Goal: Task Accomplishment & Management: Use online tool/utility

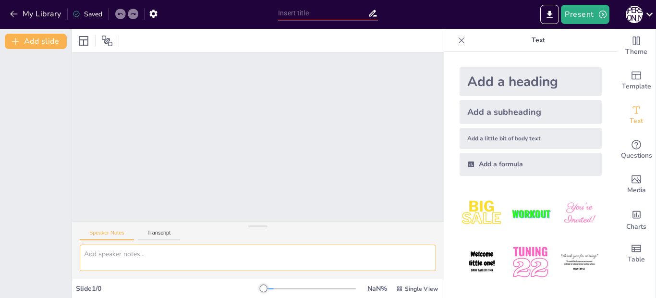
click at [88, 257] on textarea at bounding box center [258, 258] width 356 height 26
click at [93, 77] on div at bounding box center [258, 137] width 372 height 168
click at [45, 44] on button "Add slide" at bounding box center [36, 41] width 62 height 15
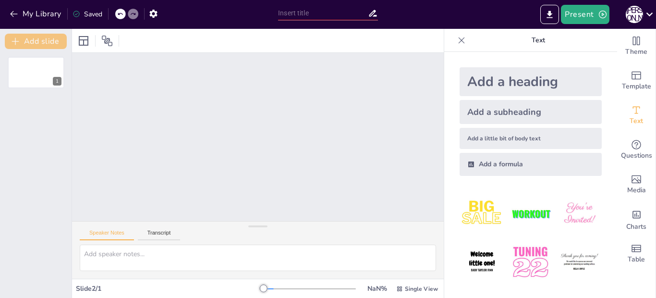
click at [34, 46] on button "Add slide" at bounding box center [36, 41] width 62 height 15
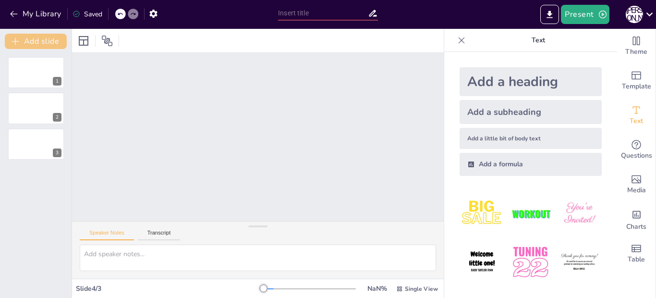
click at [34, 46] on button "Add slide" at bounding box center [36, 41] width 62 height 15
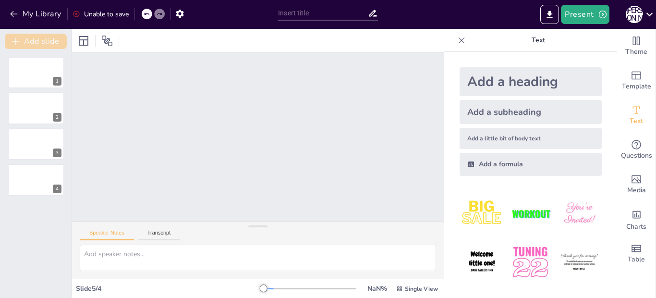
click at [34, 46] on button "Add slide" at bounding box center [36, 41] width 62 height 15
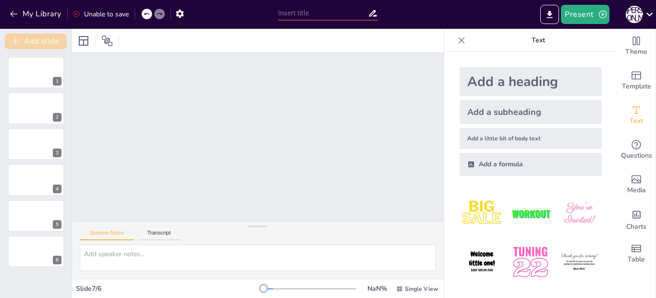
click at [34, 46] on button "Add slide" at bounding box center [36, 41] width 62 height 15
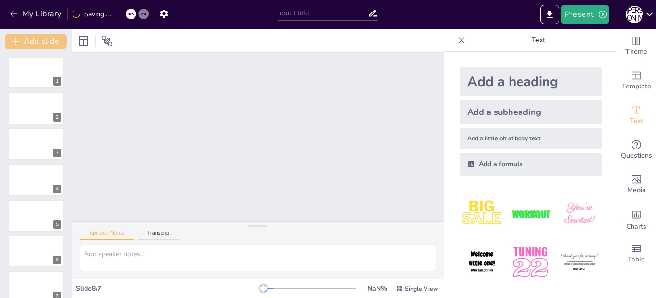
click at [34, 46] on button "Add slide" at bounding box center [36, 41] width 62 height 15
click at [93, 254] on textarea at bounding box center [258, 258] width 356 height 26
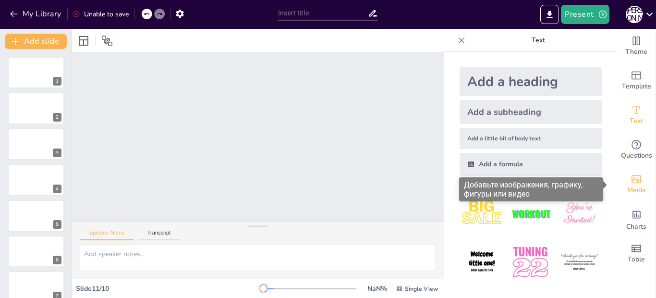
click at [631, 176] on icon "Add images, graphics, shapes or video" at bounding box center [637, 179] width 12 height 12
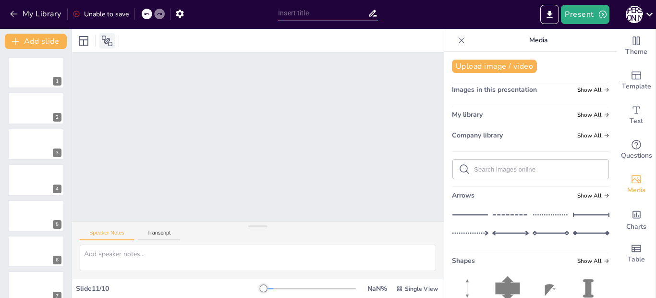
click at [106, 42] on icon at bounding box center [107, 41] width 11 height 11
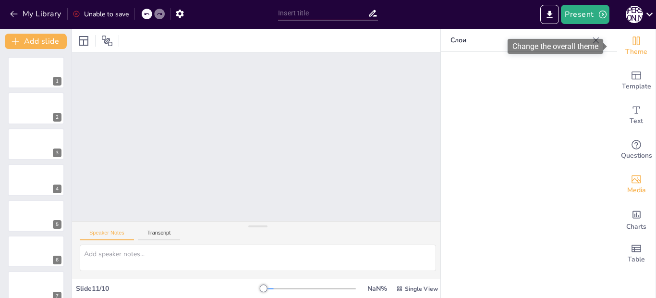
drag, startPoint x: 631, startPoint y: 40, endPoint x: 623, endPoint y: 44, distance: 9.0
click at [631, 39] on icon "Change the overall theme" at bounding box center [637, 41] width 12 height 12
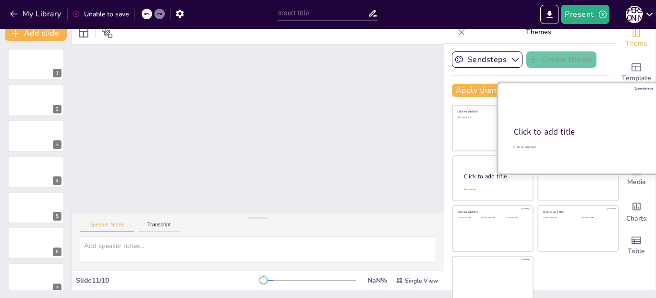
scroll to position [12, 0]
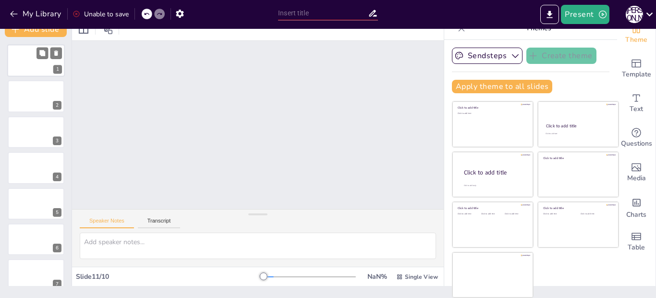
click at [27, 62] on div "1" at bounding box center [36, 60] width 58 height 33
click at [274, 127] on icon at bounding box center [279, 130] width 10 height 10
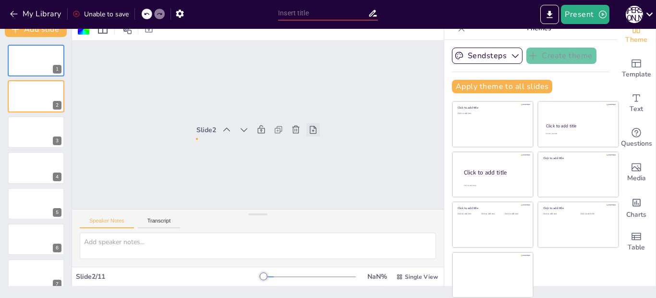
click at [308, 127] on icon at bounding box center [313, 130] width 10 height 10
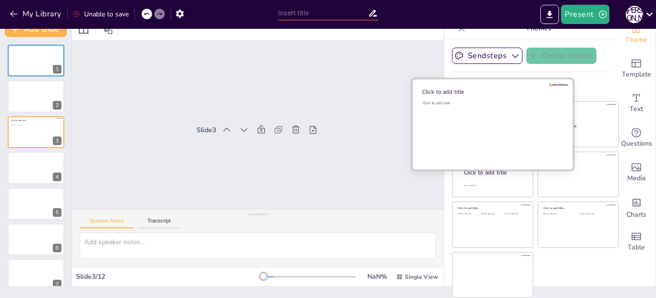
click at [429, 105] on span "Click to add text" at bounding box center [436, 102] width 27 height 5
click at [428, 91] on span "Click to add title" at bounding box center [443, 92] width 42 height 8
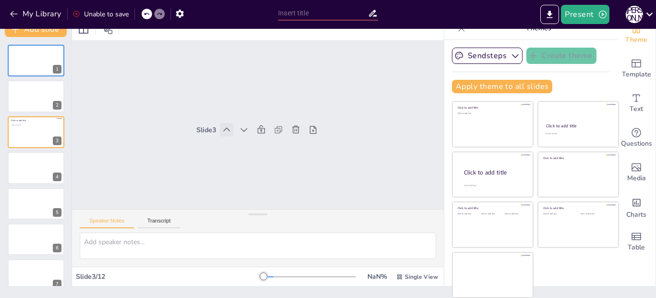
click at [222, 125] on icon at bounding box center [227, 130] width 10 height 10
click at [223, 128] on icon at bounding box center [226, 130] width 7 height 4
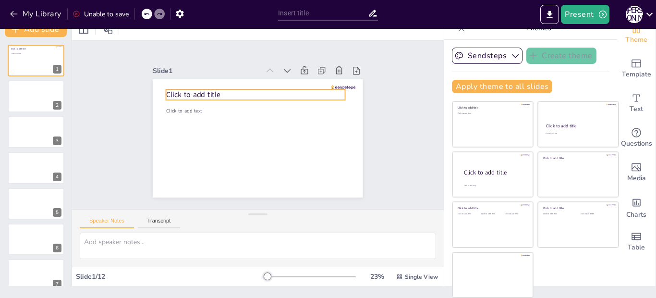
drag, startPoint x: 177, startPoint y: 91, endPoint x: 181, endPoint y: 101, distance: 10.8
click at [177, 91] on span "Click to add title" at bounding box center [193, 94] width 54 height 10
click at [214, 89] on p "Click to add title" at bounding box center [258, 94] width 179 height 11
drag, startPoint x: 211, startPoint y: 89, endPoint x: 186, endPoint y: 89, distance: 25.5
click at [206, 90] on span "Click to add title" at bounding box center [196, 94] width 54 height 10
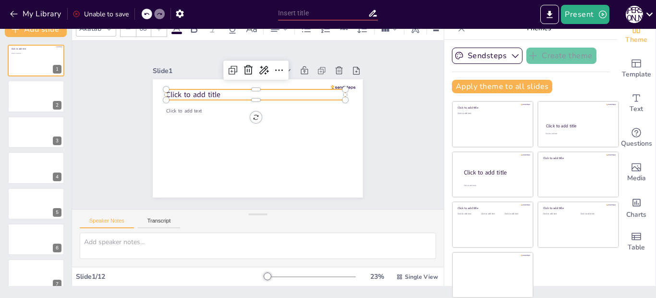
click at [168, 89] on span "Click to add title" at bounding box center [193, 94] width 54 height 10
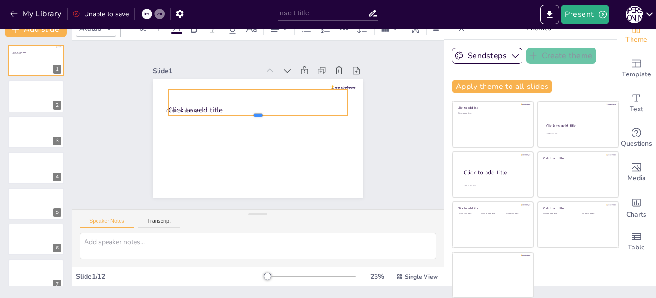
drag, startPoint x: 248, startPoint y: 97, endPoint x: 245, endPoint y: 112, distance: 15.1
click at [245, 115] on div at bounding box center [258, 119] width 179 height 8
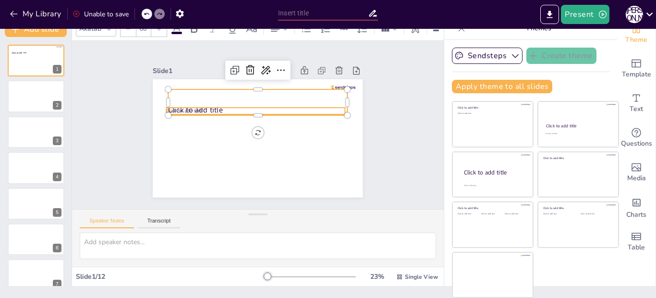
click at [214, 108] on p "Click to add text" at bounding box center [256, 111] width 179 height 7
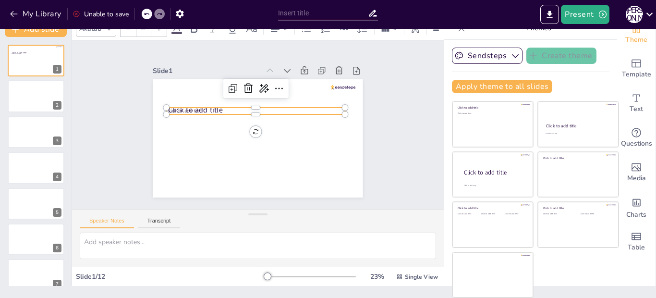
type input "45"
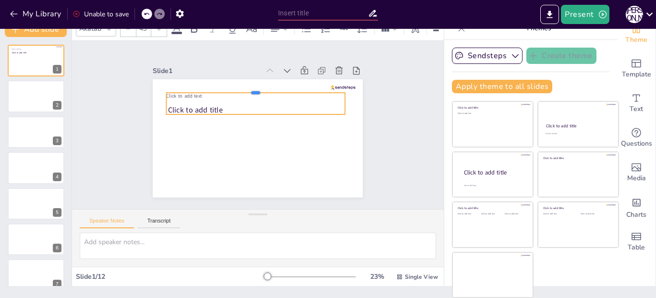
drag, startPoint x: 229, startPoint y: 103, endPoint x: 237, endPoint y: 86, distance: 18.3
click at [237, 87] on div at bounding box center [256, 89] width 179 height 8
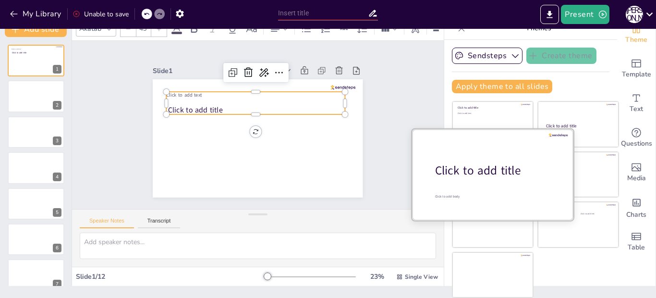
click at [486, 173] on span "Click to add title" at bounding box center [478, 170] width 86 height 16
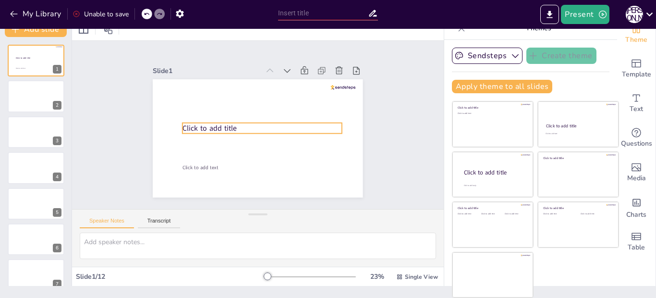
click at [229, 127] on p "Click to add title" at bounding box center [262, 128] width 159 height 11
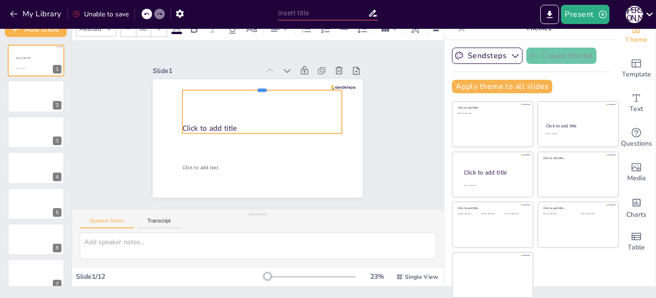
drag, startPoint x: 229, startPoint y: 119, endPoint x: 215, endPoint y: 97, distance: 26.3
click at [233, 86] on div at bounding box center [262, 87] width 159 height 8
click at [183, 95] on div "Click to add title" at bounding box center [262, 111] width 159 height 43
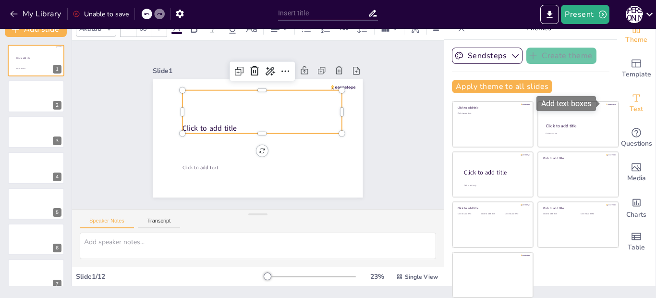
click at [631, 99] on icon "Add text boxes" at bounding box center [637, 98] width 12 height 12
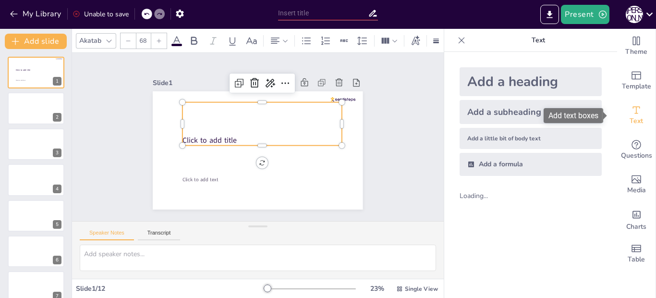
scroll to position [0, 0]
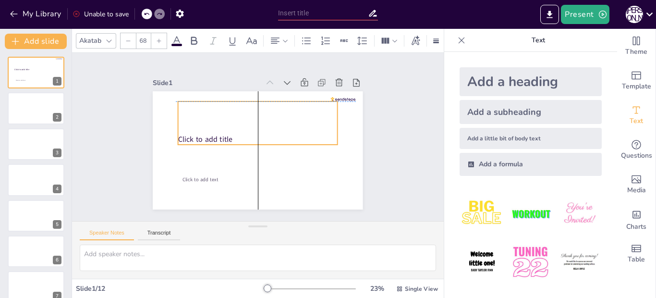
drag, startPoint x: 185, startPoint y: 104, endPoint x: 178, endPoint y: 104, distance: 6.7
click at [178, 104] on div "Click to add title" at bounding box center [257, 122] width 159 height 43
click at [473, 219] on img at bounding box center [482, 213] width 45 height 45
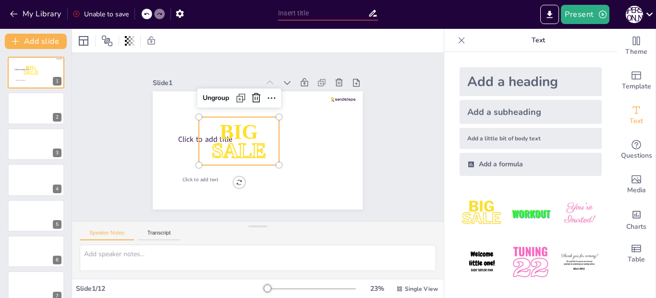
click at [230, 130] on span "BIG" at bounding box center [239, 131] width 38 height 23
click at [220, 124] on span "BIG" at bounding box center [239, 131] width 38 height 23
click at [220, 127] on span "BIG" at bounding box center [239, 131] width 38 height 23
click at [235, 92] on icon at bounding box center [241, 98] width 12 height 12
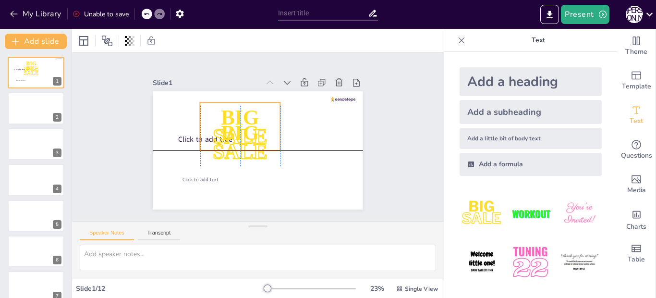
drag, startPoint x: 224, startPoint y: 114, endPoint x: 244, endPoint y: 104, distance: 21.9
click at [226, 102] on p "BIG" at bounding box center [240, 116] width 80 height 29
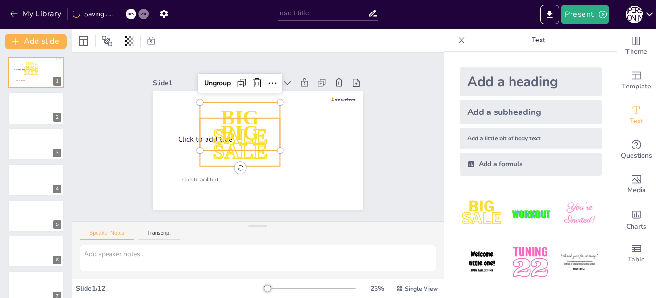
click at [271, 125] on p "BIG" at bounding box center [240, 132] width 80 height 29
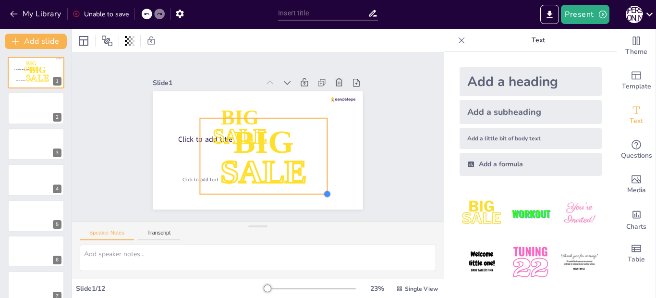
drag, startPoint x: 273, startPoint y: 163, endPoint x: 320, endPoint y: 157, distance: 47.6
click at [320, 157] on div "Click to add title Click to add text BIG SALE BIG SALE" at bounding box center [258, 150] width 210 height 118
click at [146, 14] on icon at bounding box center [146, 14] width 5 height 2
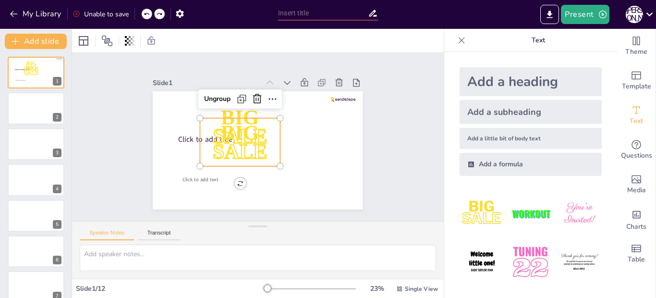
click at [145, 14] on icon at bounding box center [147, 14] width 6 height 6
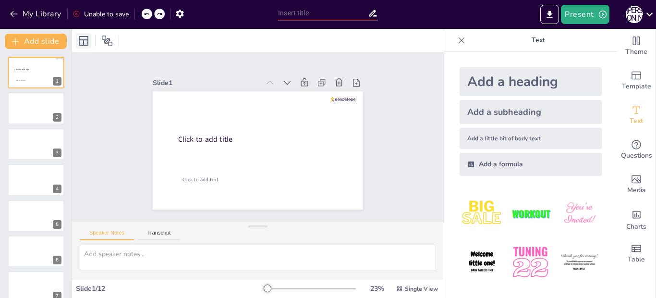
click at [84, 42] on icon at bounding box center [84, 41] width 10 height 10
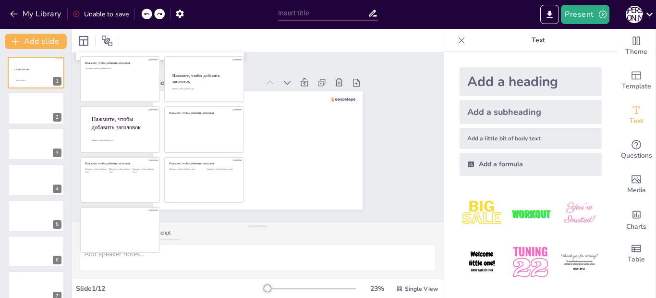
click at [105, 126] on span "Нажмите, чтобы добавить заголовок" at bounding box center [116, 123] width 49 height 16
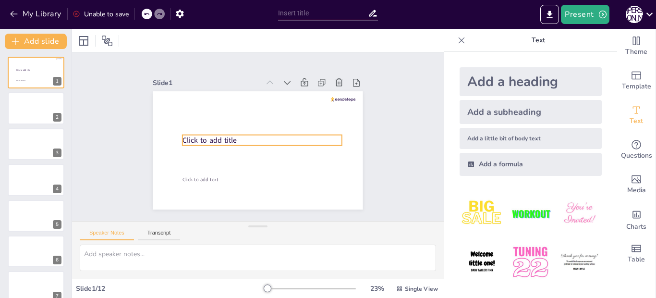
click at [204, 141] on div "Click to add title Click to add text" at bounding box center [258, 150] width 210 height 118
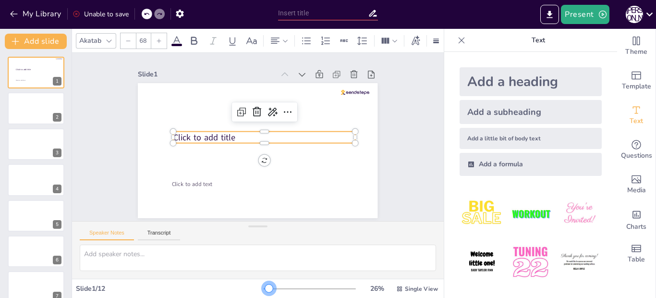
click at [265, 286] on div at bounding box center [269, 288] width 8 height 8
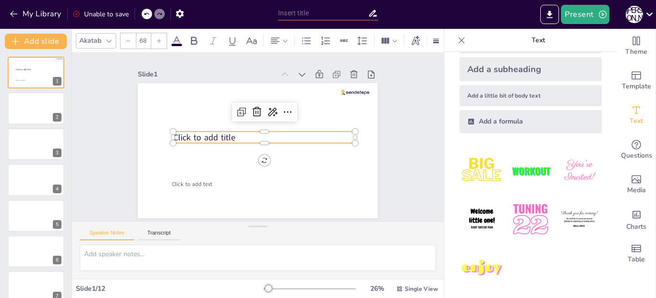
scroll to position [46, 0]
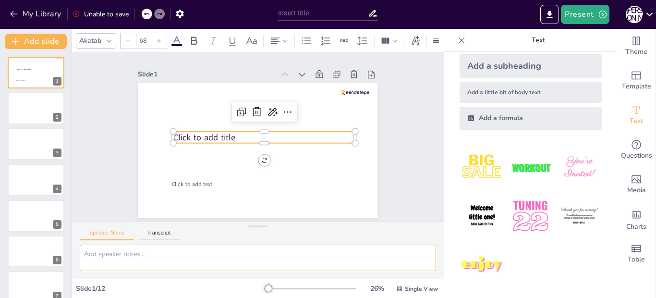
click at [91, 256] on textarea at bounding box center [258, 258] width 356 height 26
click at [167, 256] on textarea "Выразительность образа" at bounding box center [258, 258] width 356 height 26
type textarea "Выразительность образа зависит от"
drag, startPoint x: 36, startPoint y: 16, endPoint x: 39, endPoint y: 24, distance: 8.0
click at [36, 17] on button "My Library" at bounding box center [36, 13] width 58 height 15
